Goal: Entertainment & Leisure: Consume media (video, audio)

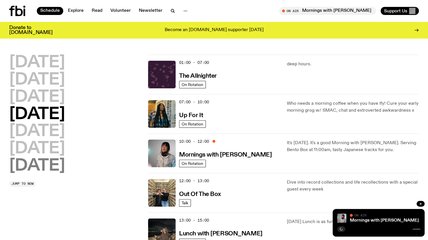
click at [32, 166] on h2 "[DATE]" at bounding box center [37, 166] width 56 height 16
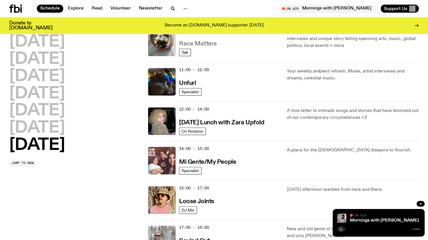
scroll to position [314, 0]
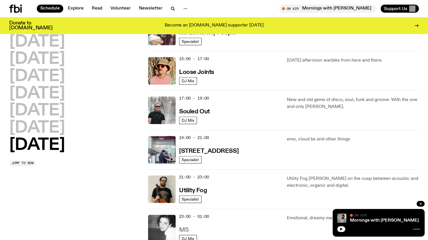
click at [184, 227] on h3 "M5" at bounding box center [183, 230] width 9 height 6
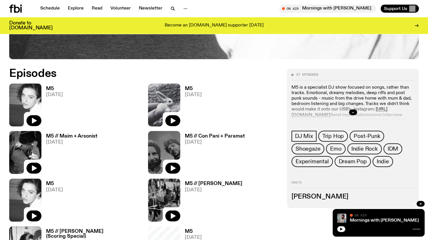
scroll to position [255, 0]
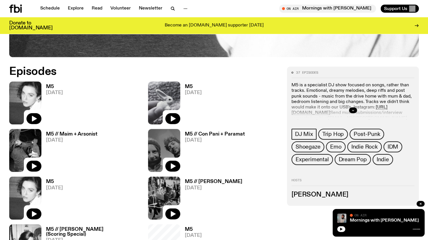
click at [52, 84] on h3 "M5" at bounding box center [54, 86] width 17 height 5
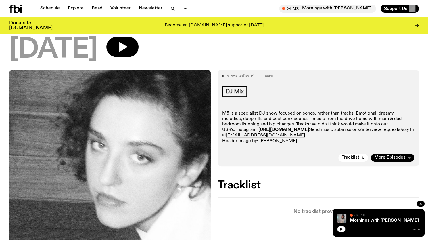
scroll to position [38, 0]
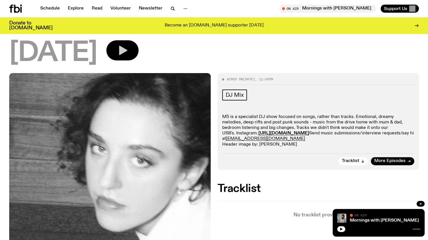
click at [127, 51] on icon "button" at bounding box center [123, 50] width 8 height 9
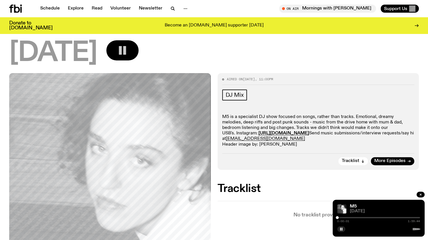
click at [349, 217] on div at bounding box center [378, 217] width 83 height 1
click at [354, 217] on div at bounding box center [378, 217] width 83 height 1
click at [362, 217] on div at bounding box center [378, 217] width 83 height 1
click at [372, 218] on div at bounding box center [378, 217] width 83 height 1
click at [376, 217] on div at bounding box center [378, 217] width 83 height 1
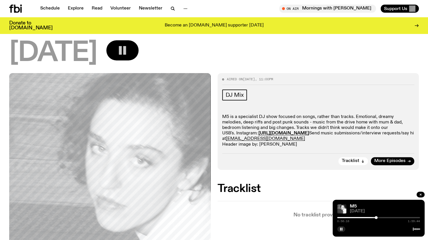
click at [380, 217] on div at bounding box center [378, 217] width 83 height 1
click at [384, 217] on div at bounding box center [378, 217] width 83 height 1
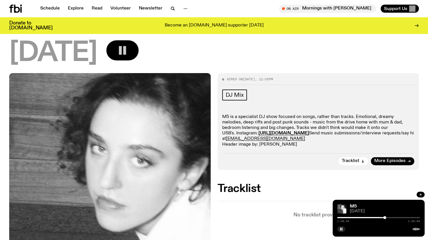
click at [390, 217] on div at bounding box center [378, 217] width 83 height 1
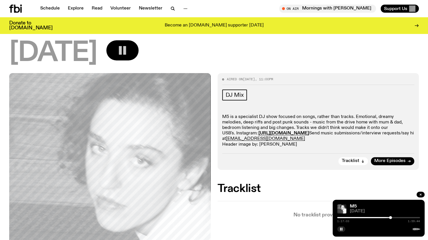
click at [397, 217] on div at bounding box center [378, 217] width 83 height 1
click at [390, 217] on div at bounding box center [355, 217] width 83 height 1
click at [391, 217] on div at bounding box center [378, 217] width 83 height 1
click at [393, 216] on div "1:18:20 1:59:44" at bounding box center [378, 219] width 83 height 7
click at [393, 217] on div at bounding box center [392, 217] width 3 height 3
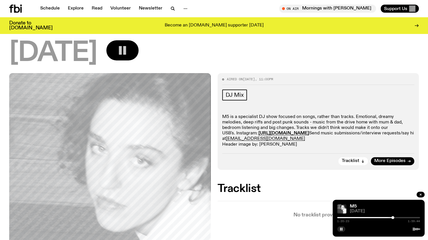
click at [391, 217] on div at bounding box center [392, 217] width 3 height 3
